Goal: Check status: Check status

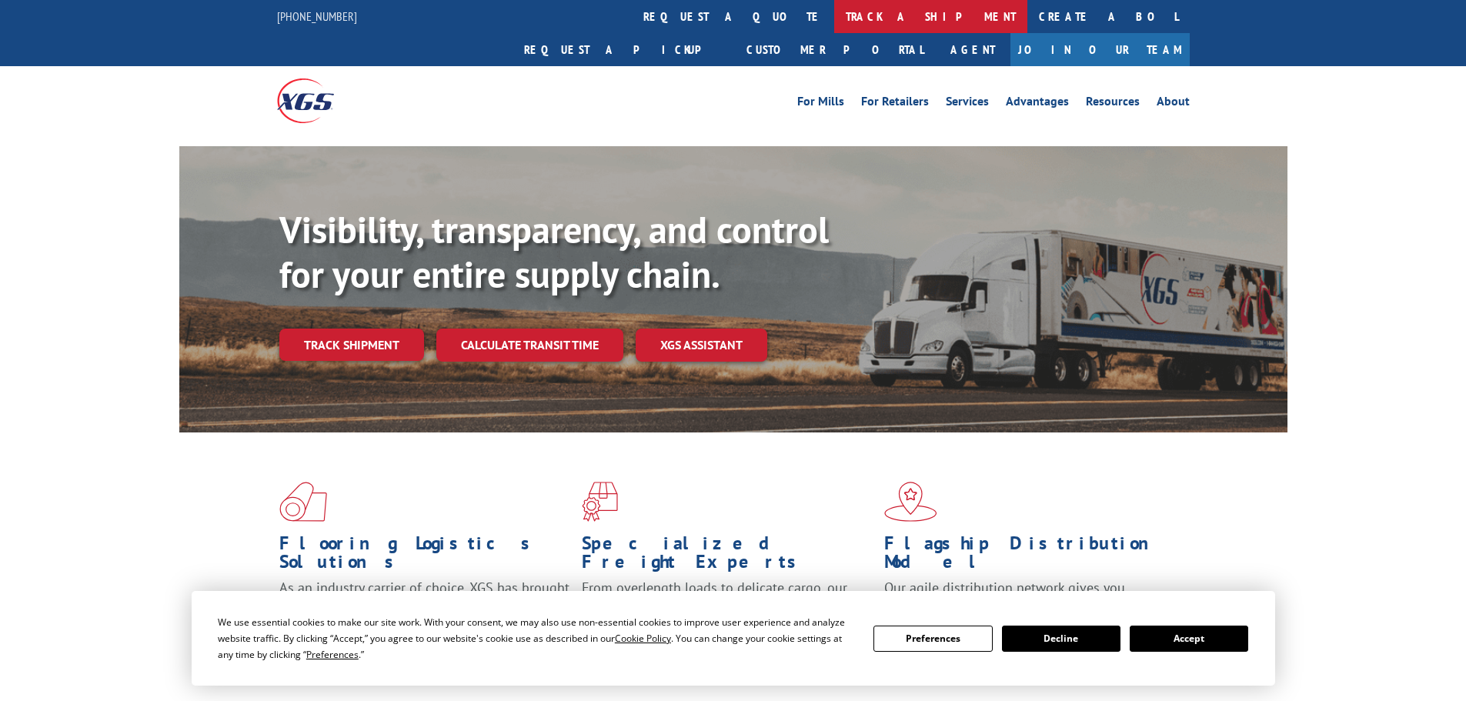
click at [834, 15] on link "track a shipment" at bounding box center [930, 16] width 193 height 33
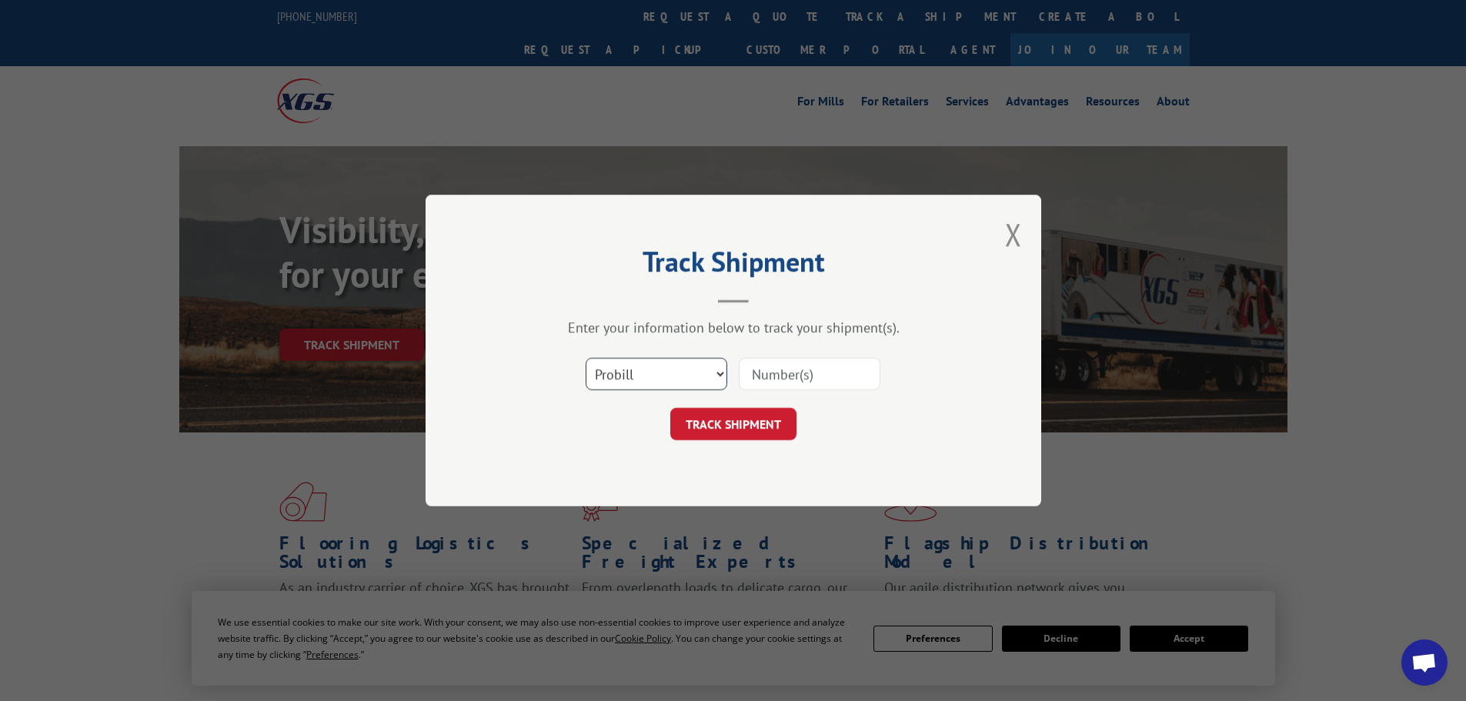
click at [661, 363] on select "Select category... Probill BOL PO" at bounding box center [657, 374] width 142 height 32
select select "bol"
click at [586, 358] on select "Select category... Probill BOL PO" at bounding box center [657, 374] width 142 height 32
click at [757, 379] on input at bounding box center [810, 374] width 142 height 32
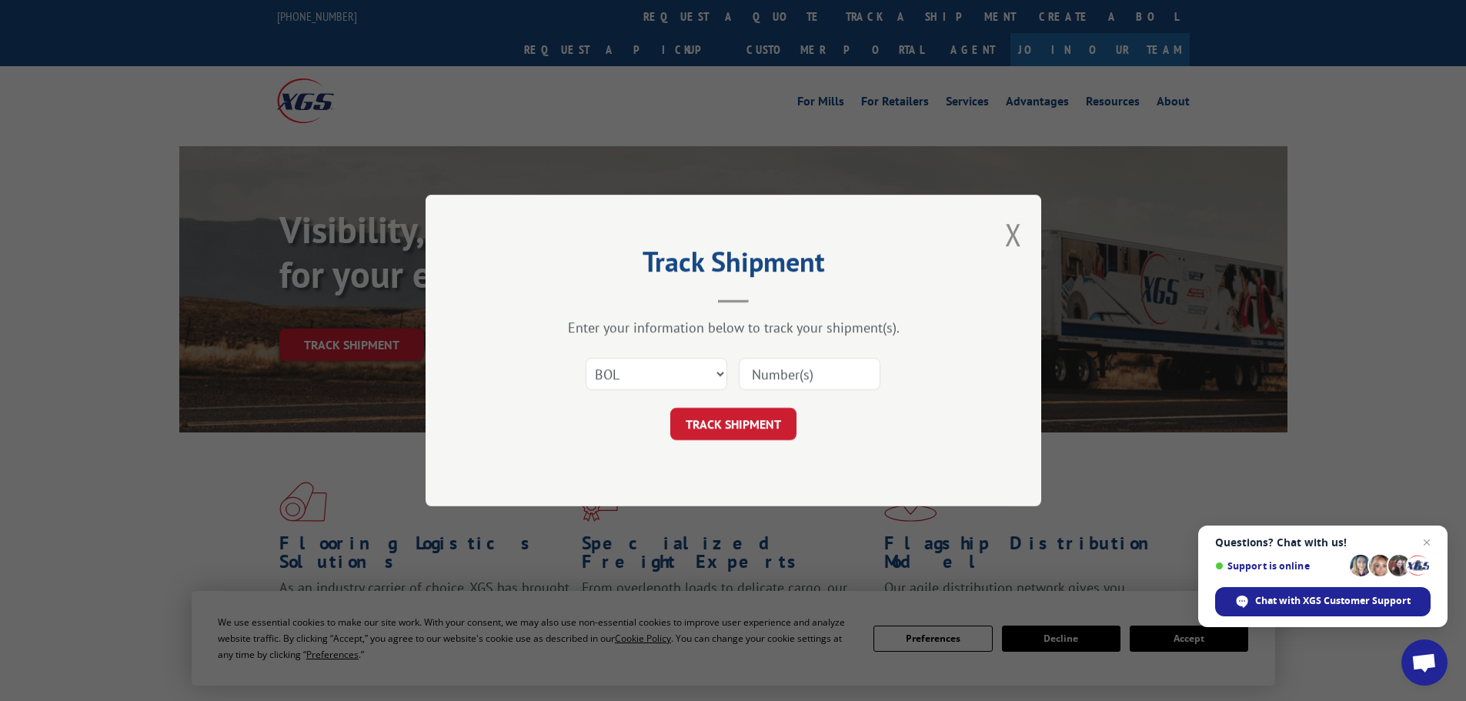
paste input "7061049"
type input "7061049"
click at [767, 412] on button "TRACK SHIPMENT" at bounding box center [733, 424] width 126 height 32
